Goal: Transaction & Acquisition: Subscribe to service/newsletter

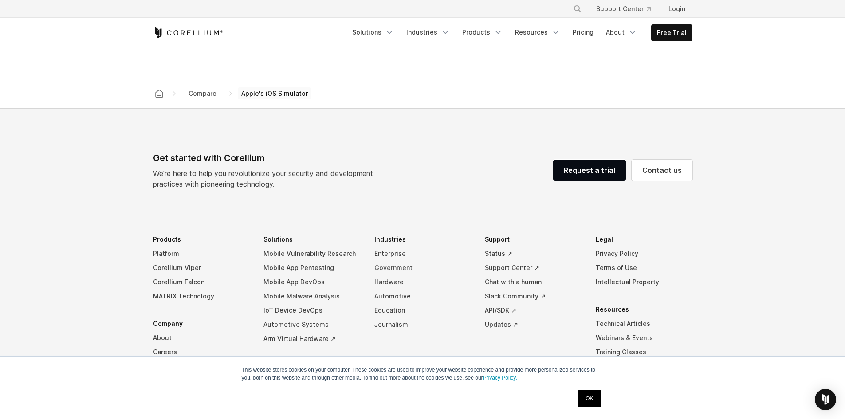
scroll to position [805, 0]
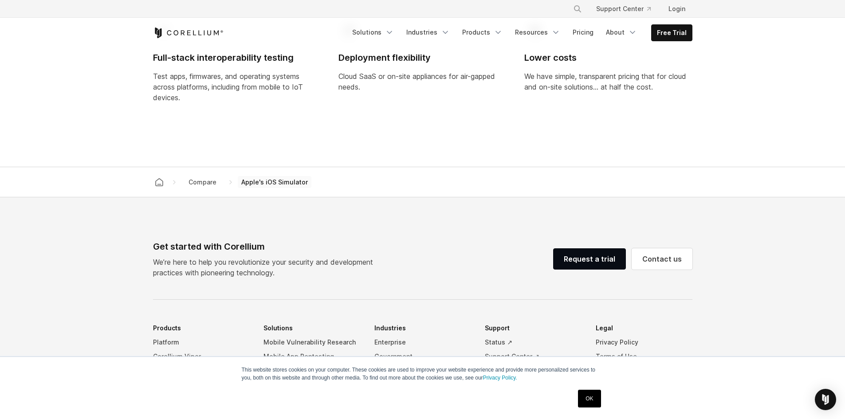
click at [586, 401] on link "OK" at bounding box center [589, 399] width 23 height 18
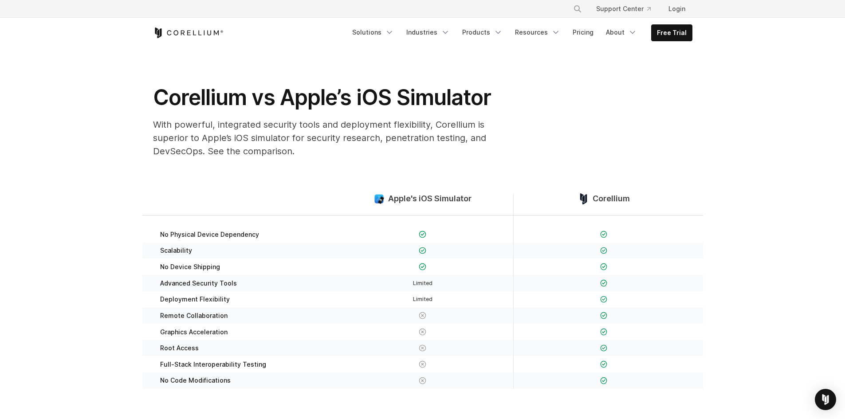
scroll to position [0, 0]
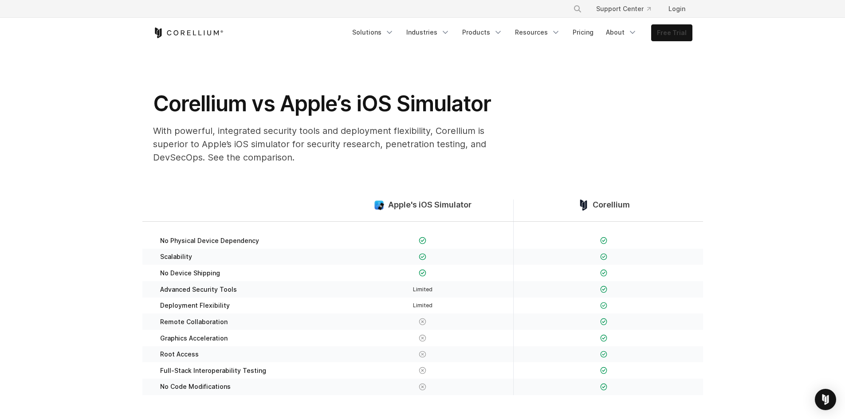
click at [667, 31] on link "Free Trial" at bounding box center [672, 33] width 40 height 16
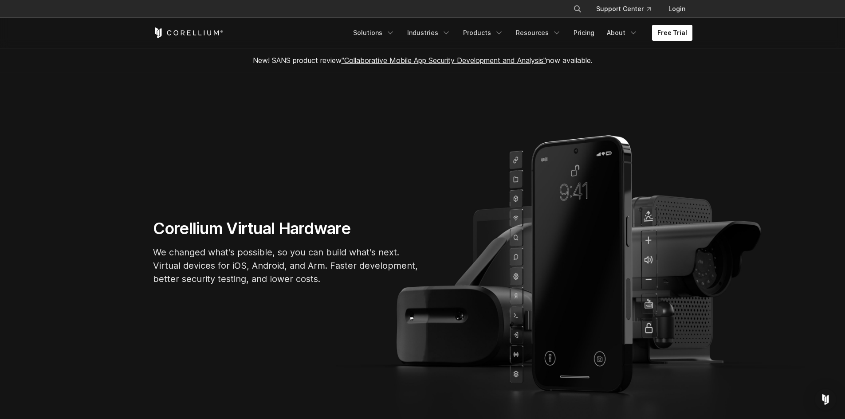
click at [676, 35] on link "Free Trial" at bounding box center [672, 33] width 40 height 16
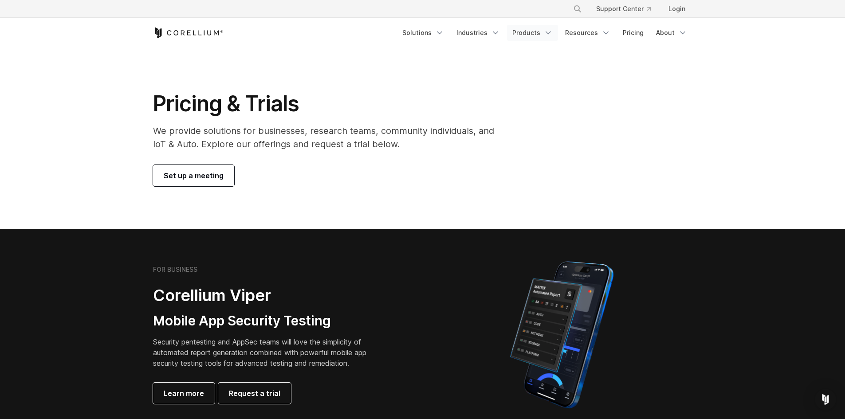
click at [539, 27] on link "Products" at bounding box center [532, 33] width 51 height 16
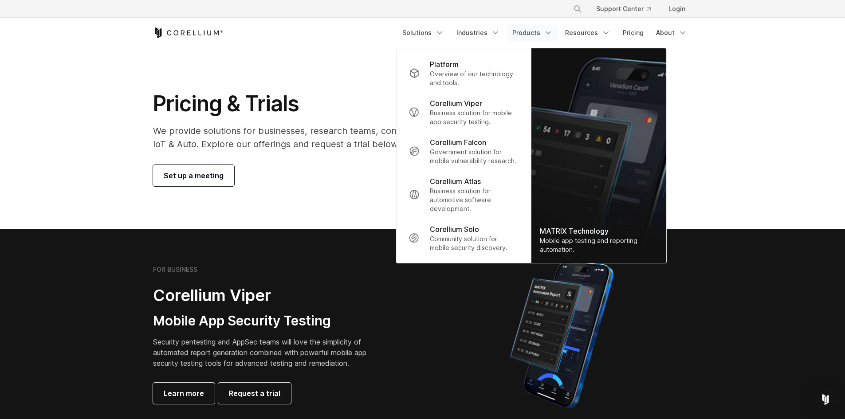
click at [485, 82] on p "Overview of our technology and tools." at bounding box center [474, 79] width 88 height 18
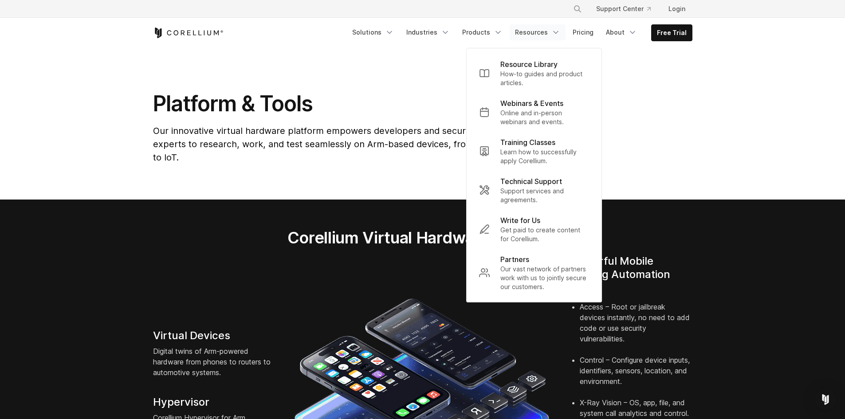
click at [532, 37] on link "Resources" at bounding box center [538, 32] width 56 height 16
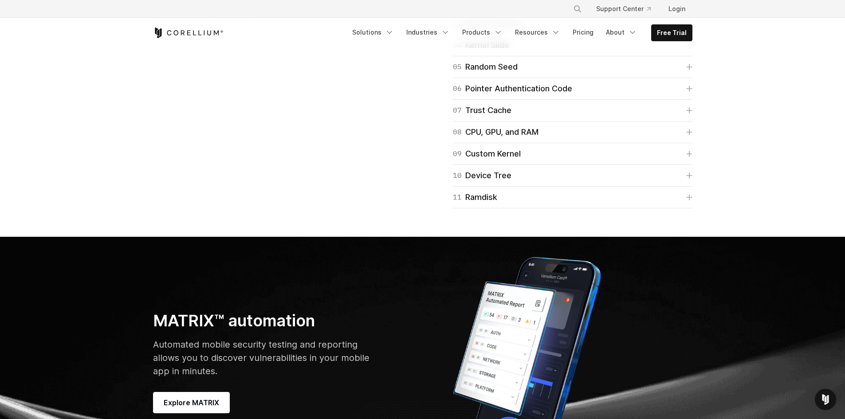
scroll to position [2484, 0]
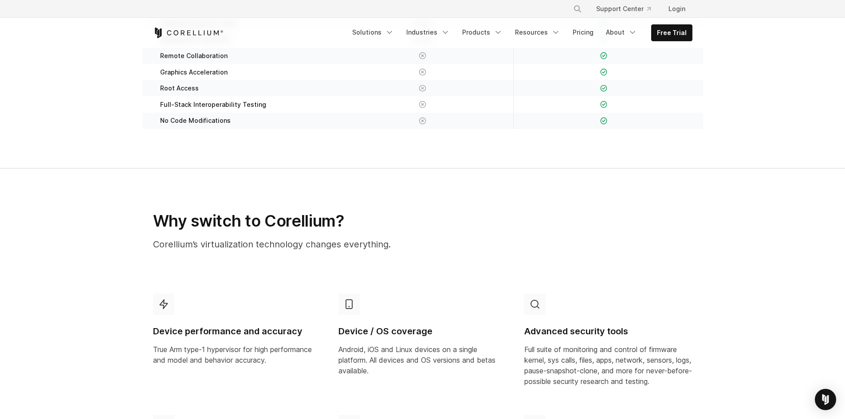
scroll to position [222, 0]
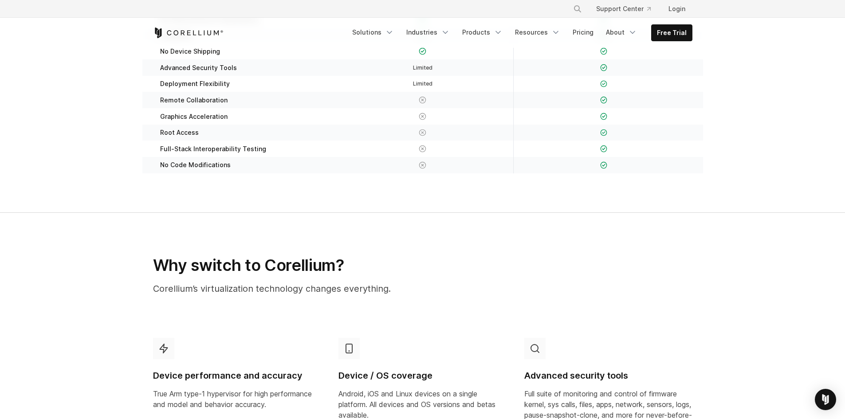
click at [164, 350] on icon at bounding box center [163, 349] width 9 height 10
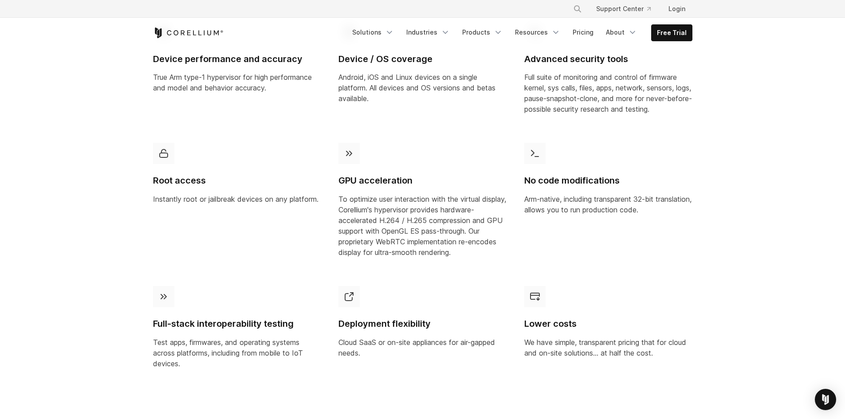
scroll to position [0, 0]
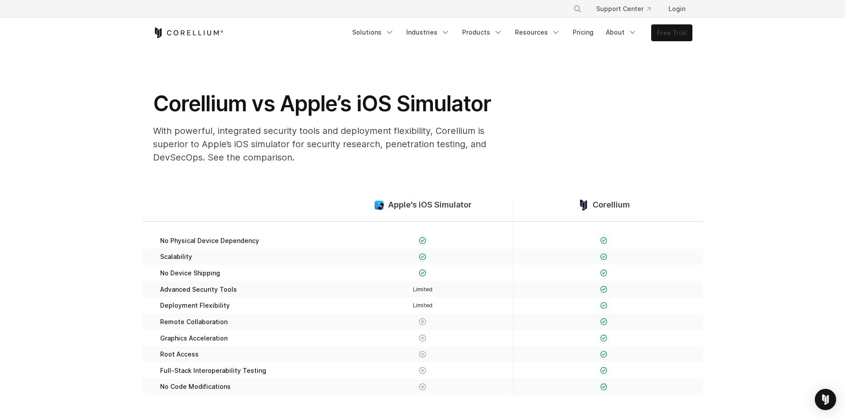
click at [656, 28] on link "Free Trial" at bounding box center [672, 33] width 40 height 16
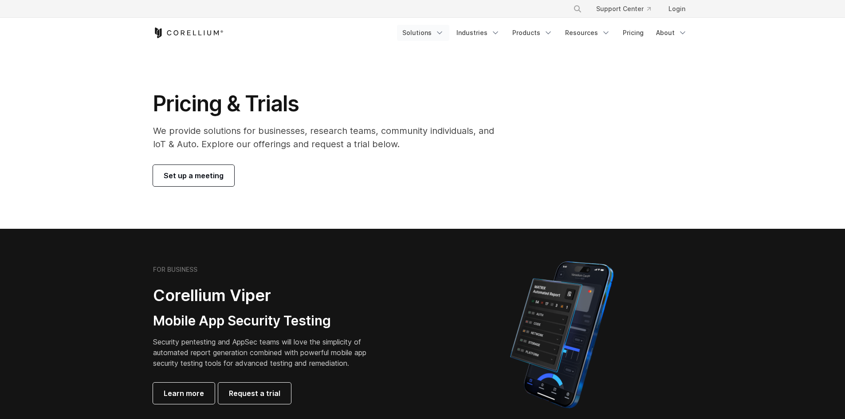
click at [431, 30] on link "Solutions" at bounding box center [423, 33] width 52 height 16
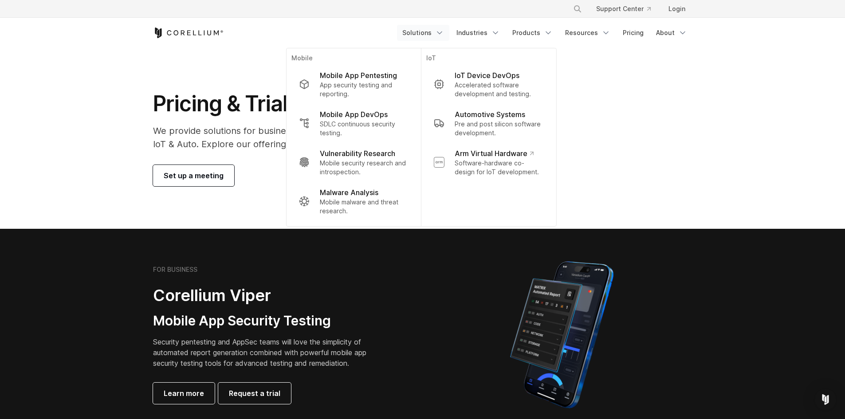
click at [431, 30] on link "Solutions" at bounding box center [423, 33] width 52 height 16
